Goal: Information Seeking & Learning: Learn about a topic

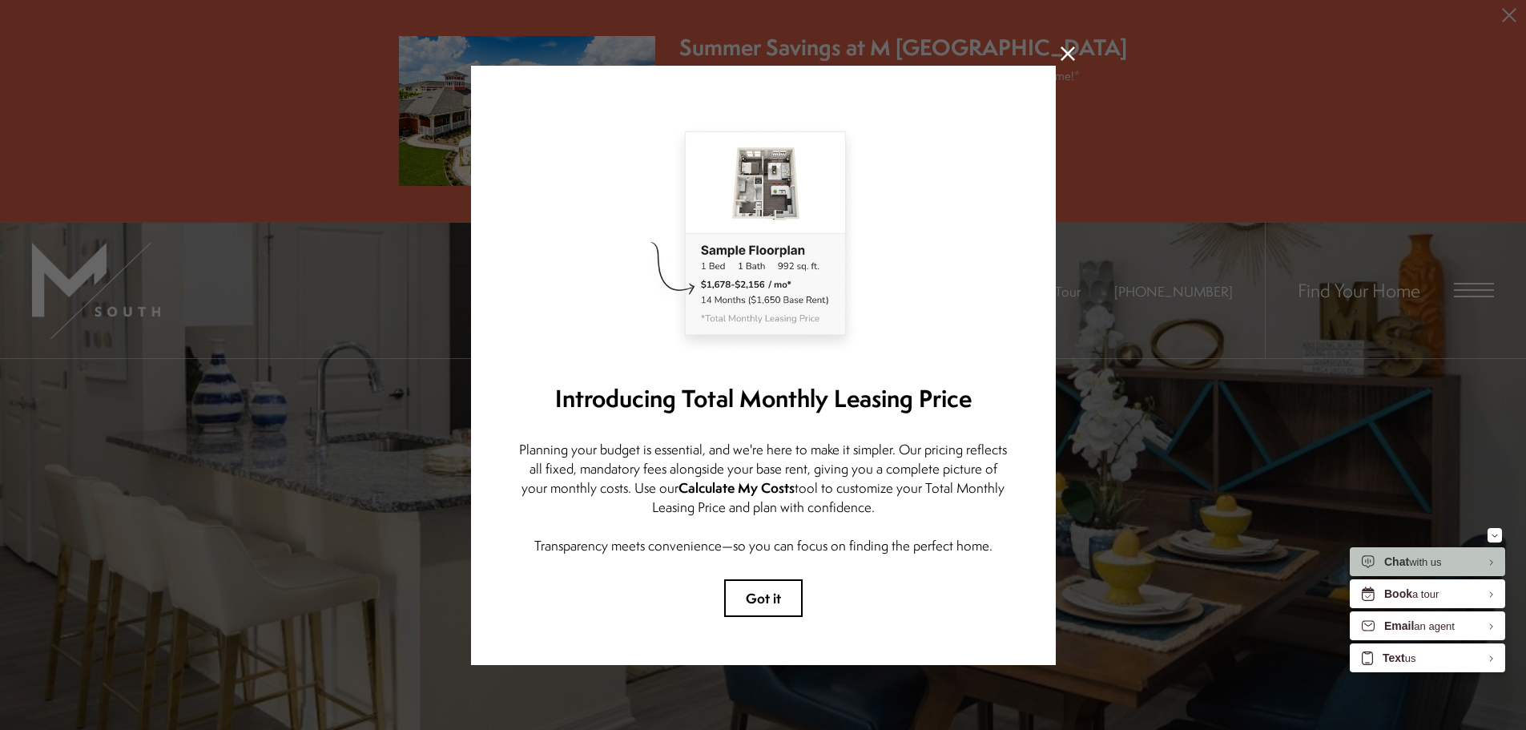
click at [1060, 54] on icon at bounding box center [1067, 53] width 14 height 14
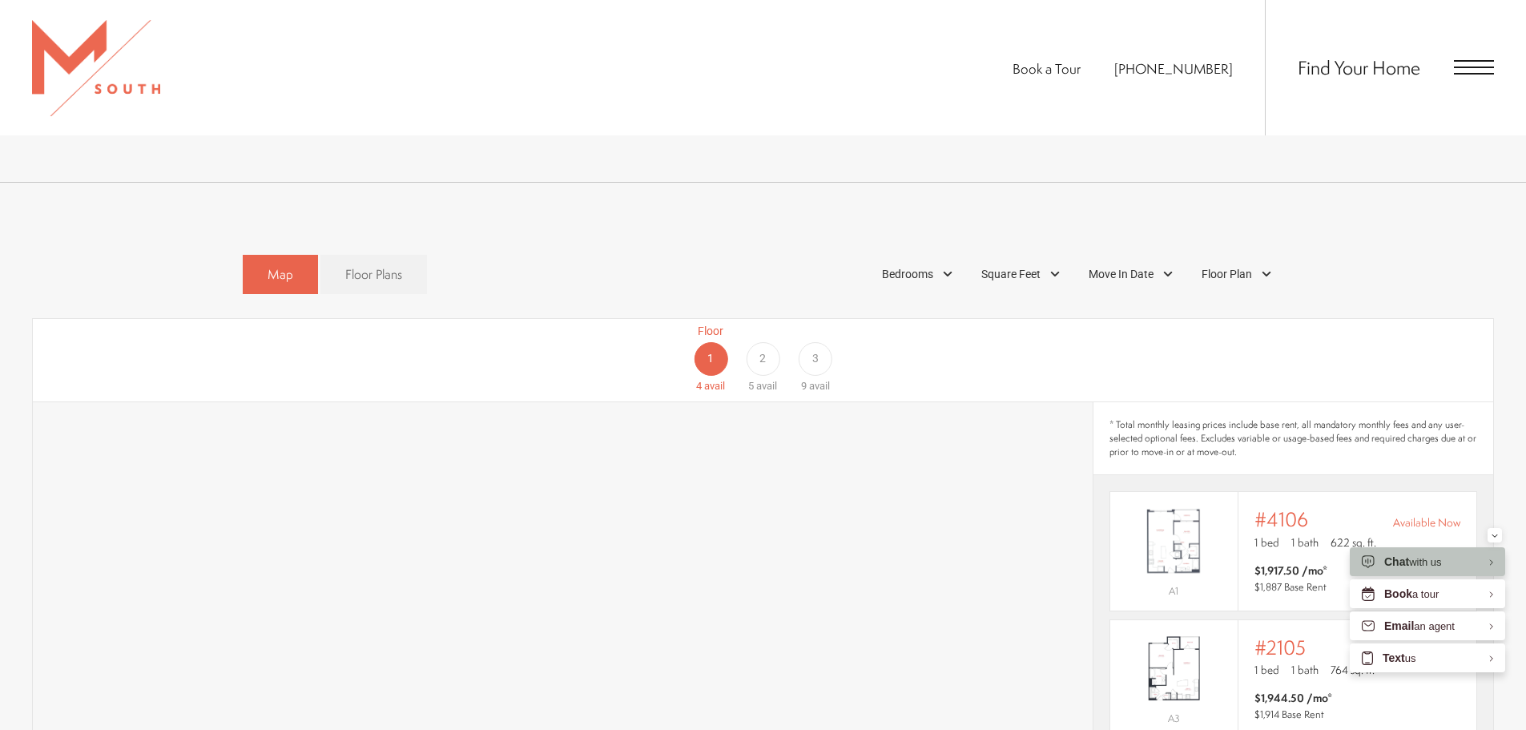
scroll to position [961, 0]
click at [370, 253] on link "Floor Plans" at bounding box center [373, 272] width 107 height 39
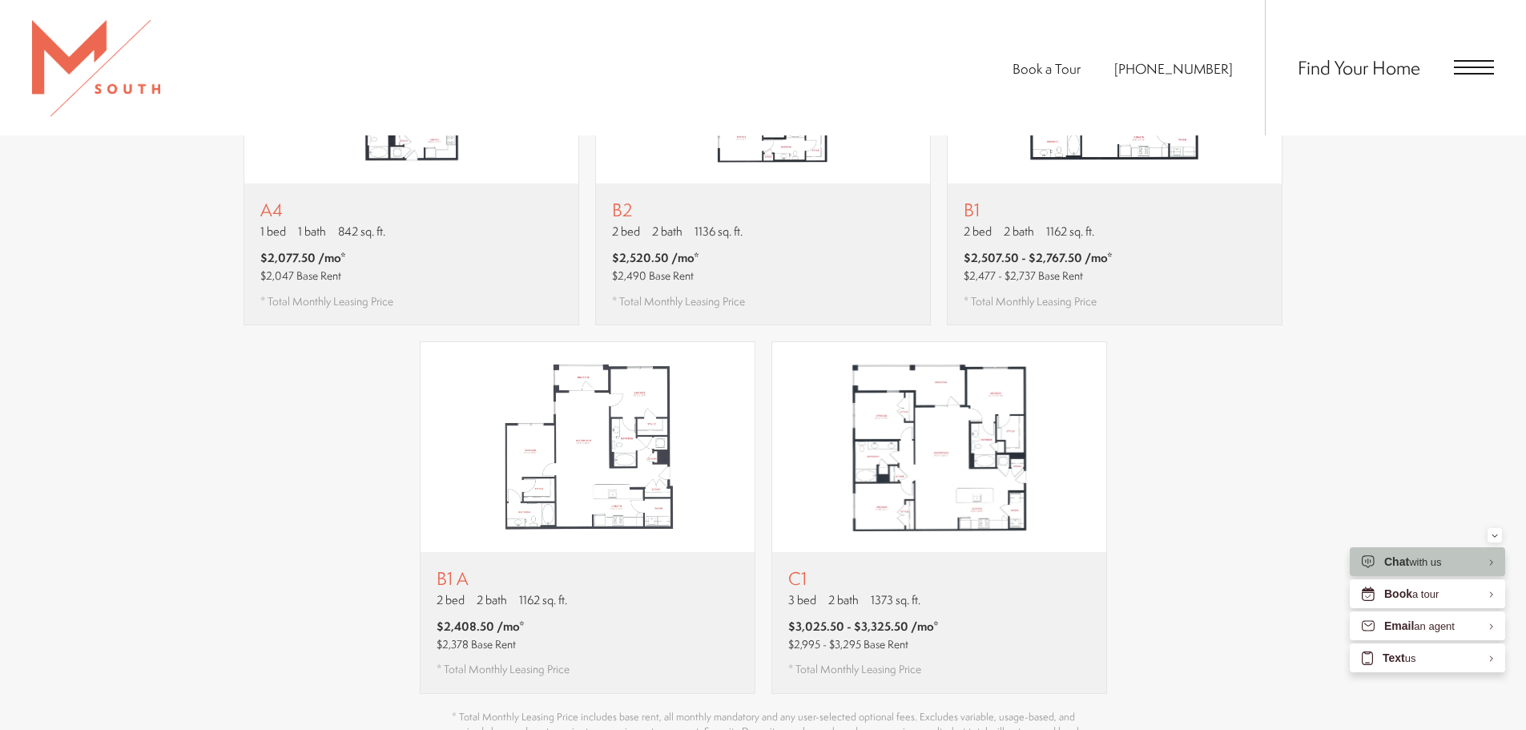
scroll to position [1682, 0]
